Goal: Task Accomplishment & Management: Complete application form

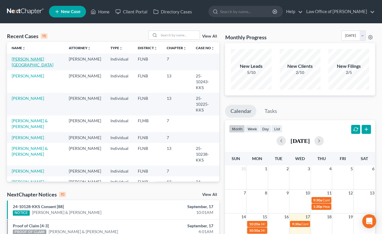
click at [28, 59] on link "[PERSON_NAME][GEOGRAPHIC_DATA]" at bounding box center [33, 61] width 42 height 11
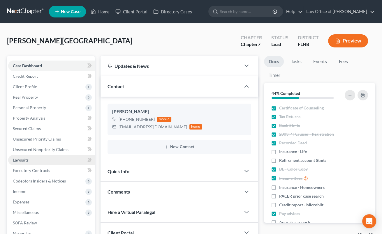
scroll to position [64, 0]
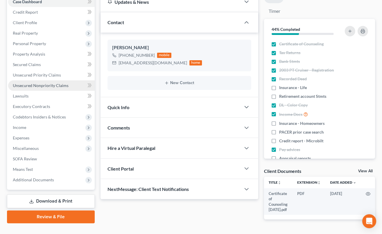
click at [33, 85] on span "Unsecured Nonpriority Claims" at bounding box center [41, 85] width 56 height 5
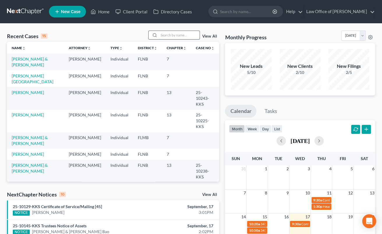
click at [178, 34] on input "search" at bounding box center [179, 35] width 41 height 8
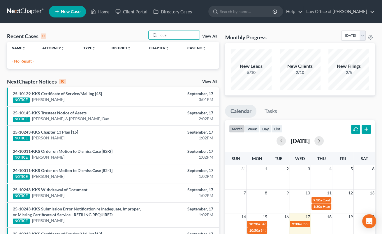
type input "due"
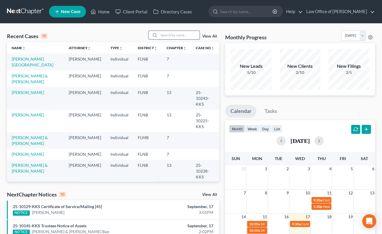
click at [185, 35] on input "search" at bounding box center [179, 35] width 41 height 8
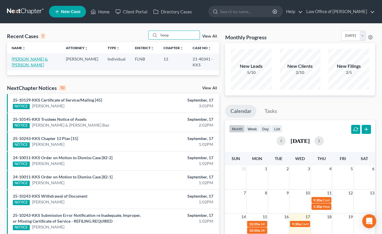
type input "hoop"
click at [31, 58] on link "Hooper, Larry & Patricia" at bounding box center [30, 61] width 36 height 11
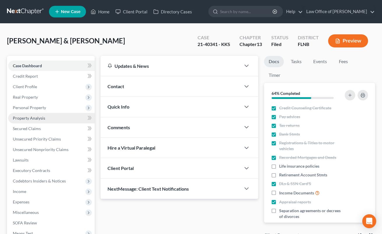
click at [37, 119] on span "Property Analysis" at bounding box center [29, 118] width 32 height 5
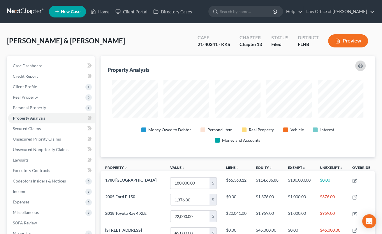
click at [361, 66] on rect "button" at bounding box center [360, 66] width 2 height 1
click at [32, 97] on span "Real Property" at bounding box center [25, 97] width 25 height 5
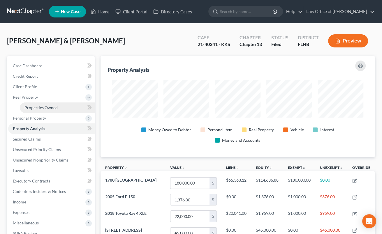
click at [33, 108] on span "Properties Owned" at bounding box center [40, 107] width 33 height 5
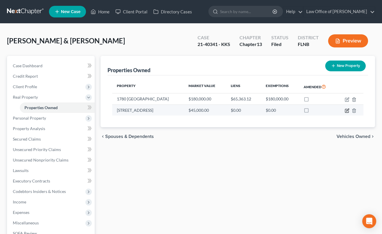
click at [345, 111] on icon "button" at bounding box center [346, 110] width 5 height 5
select select "9"
select select "3"
select select "1"
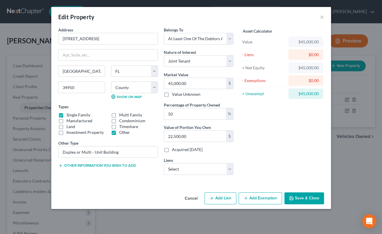
click at [299, 196] on button "Save & Close" at bounding box center [304, 198] width 40 height 12
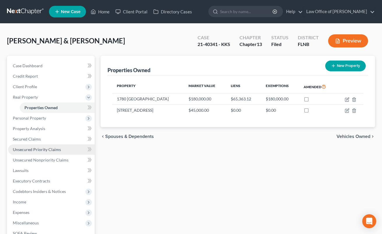
click at [48, 148] on span "Unsecured Priority Claims" at bounding box center [37, 149] width 48 height 5
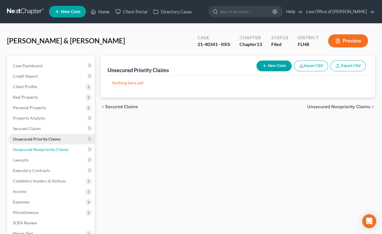
click at [48, 148] on span "Unsecured Nonpriority Claims" at bounding box center [41, 149] width 56 height 5
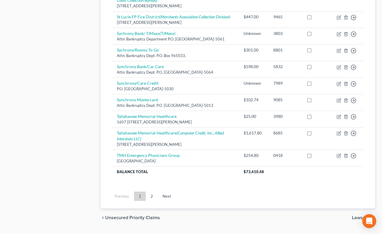
scroll to position [478, 0]
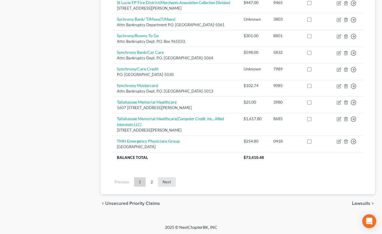
click at [163, 180] on link "Next" at bounding box center [167, 181] width 18 height 9
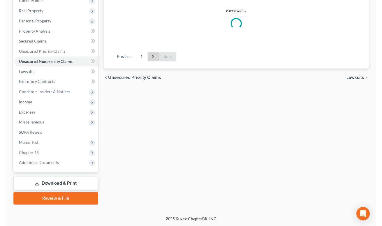
scroll to position [85, 0]
